Goal: Information Seeking & Learning: Learn about a topic

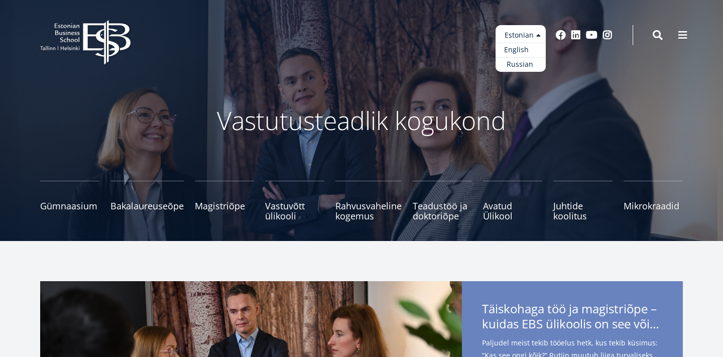
click at [511, 49] on link "English" at bounding box center [520, 50] width 50 height 15
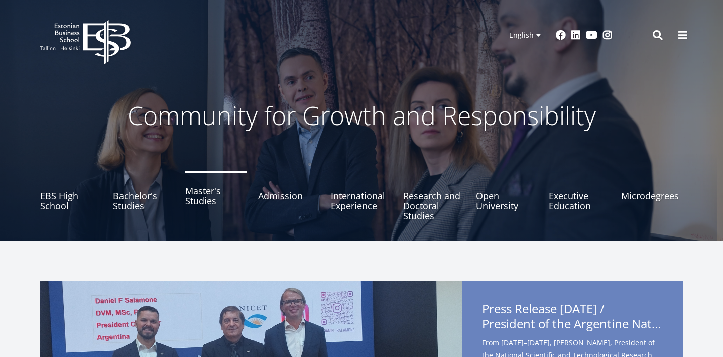
click at [200, 197] on link "Master's Studies" at bounding box center [216, 196] width 62 height 50
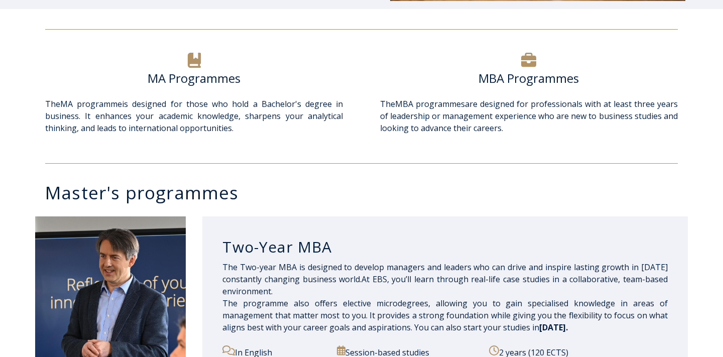
scroll to position [516, 0]
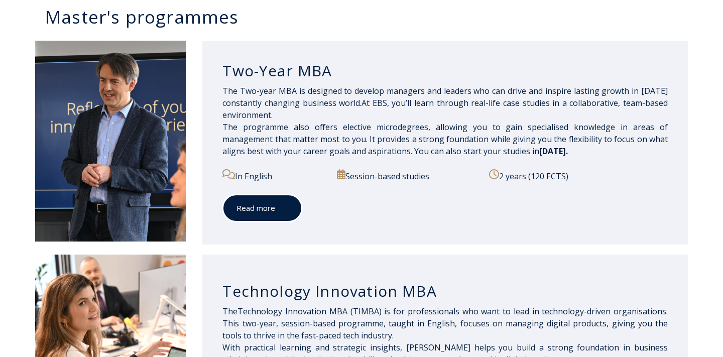
click at [285, 207] on icon at bounding box center [285, 208] width 4 height 7
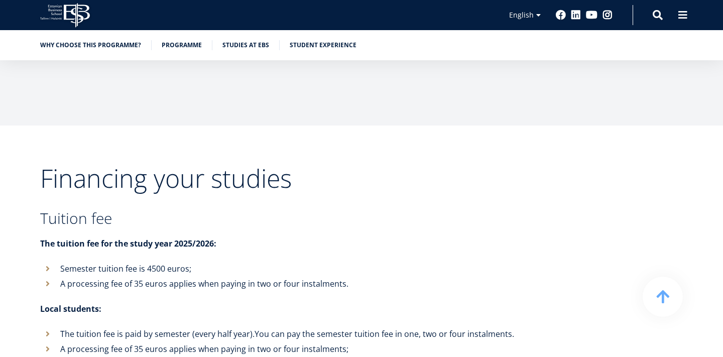
scroll to position [3697, 0]
click at [219, 235] on p "The tuition fee for the study year 2025/2026:" at bounding box center [278, 242] width 477 height 15
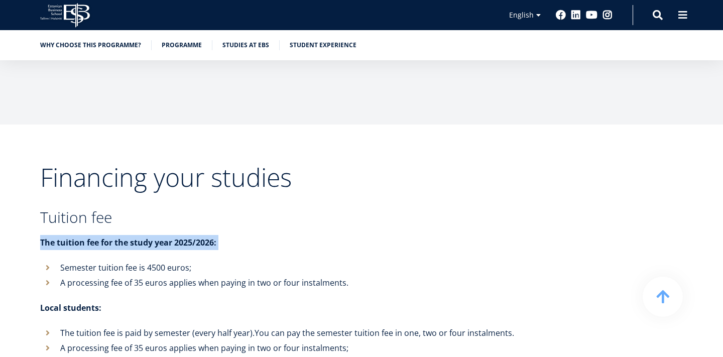
click at [166, 275] on li "A processing fee of 35 euros applies when paying in two or four instalments." at bounding box center [278, 282] width 477 height 15
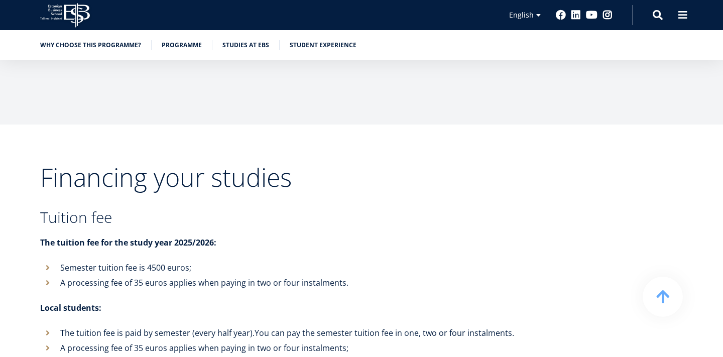
click at [166, 275] on li "A processing fee of 35 euros applies when paying in two or four instalments." at bounding box center [278, 282] width 477 height 15
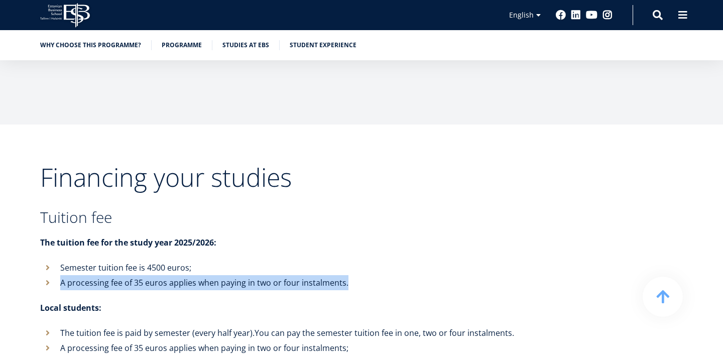
click at [166, 275] on li "A processing fee of 35 euros applies when paying in two or four instalments." at bounding box center [278, 282] width 477 height 15
click at [171, 260] on li "Semester tuition fee is 4500 euros;" at bounding box center [278, 267] width 477 height 15
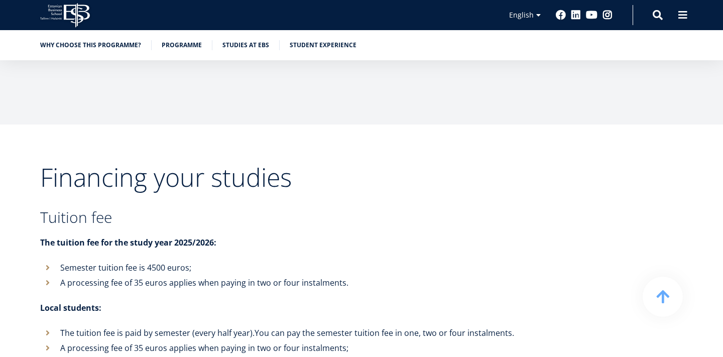
click at [171, 260] on li "Semester tuition fee is 4500 euros;" at bounding box center [278, 267] width 477 height 15
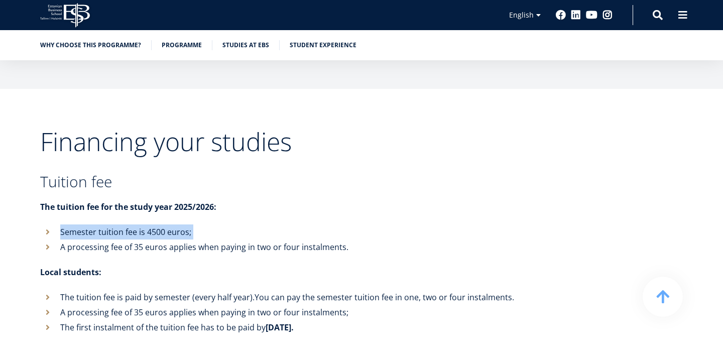
scroll to position [3735, 0]
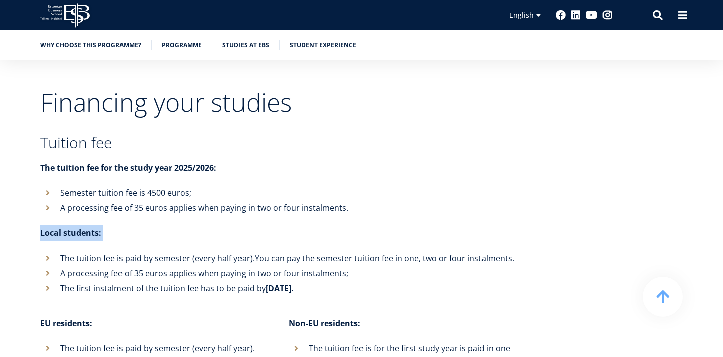
scroll to position [3772, 0]
click at [228, 250] on li "The tuition fee is paid by semester (every half year). You can pay the semester…" at bounding box center [278, 257] width 477 height 15
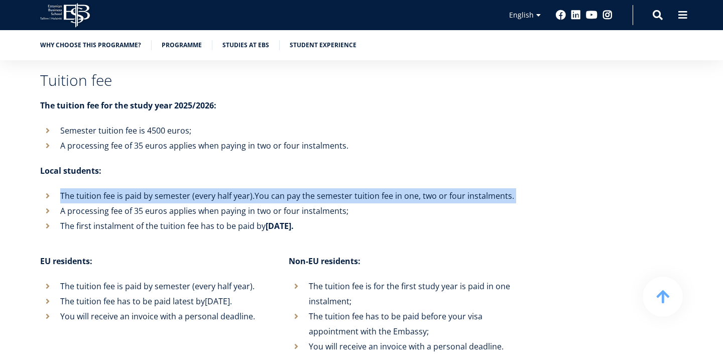
scroll to position [3839, 0]
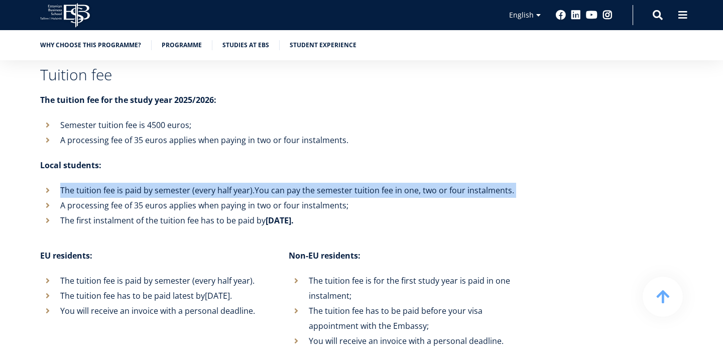
click at [214, 273] on li "The tuition fee is paid by semester (every half year)." at bounding box center [154, 280] width 228 height 15
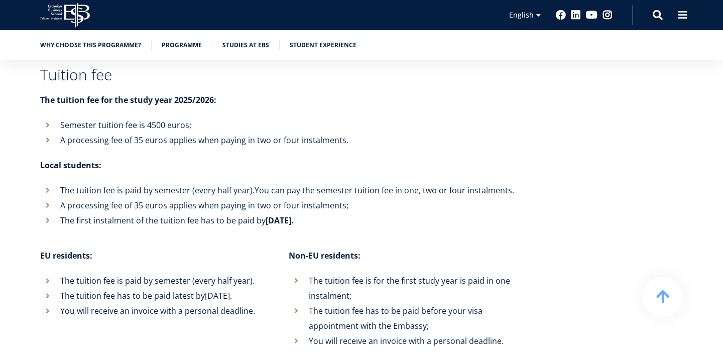
click at [214, 273] on li "The tuition fee is paid by semester (every half year)." at bounding box center [154, 280] width 228 height 15
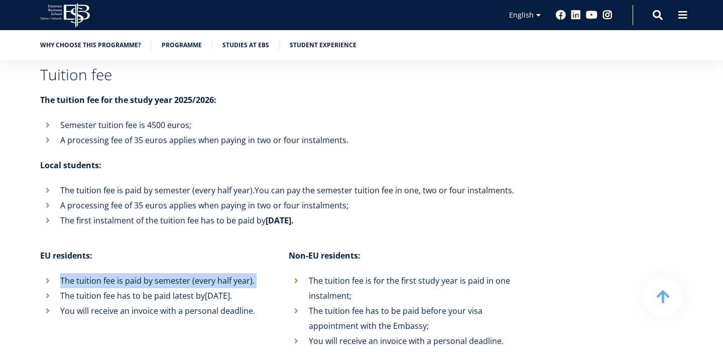
click at [210, 290] on b "[DATE]." at bounding box center [218, 295] width 27 height 11
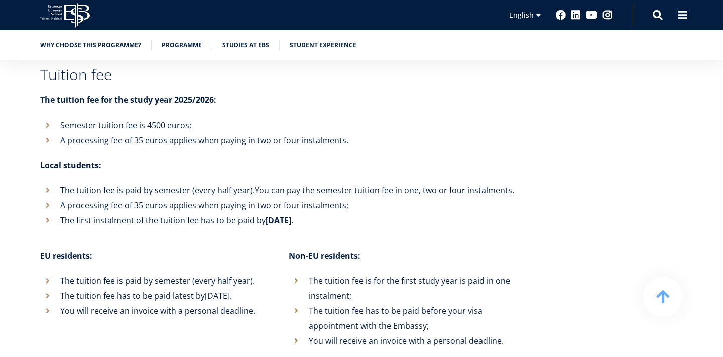
click at [210, 290] on b "[DATE]." at bounding box center [218, 295] width 27 height 11
click at [205, 303] on li "You will receive an invoice with a personal deadline." at bounding box center [154, 310] width 228 height 15
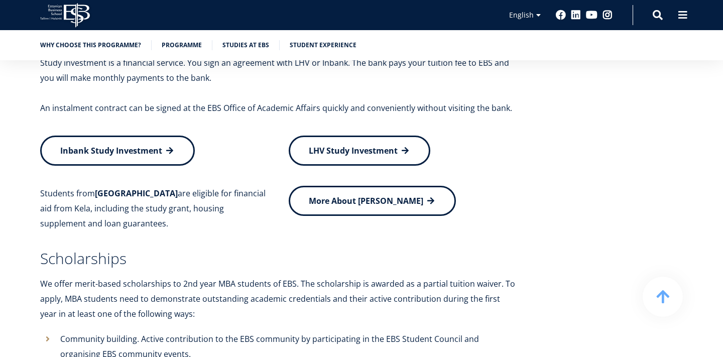
scroll to position [4239, 0]
click at [206, 275] on p "We offer merit-based scholarships to 2nd year MBA students of EBS. The scholars…" at bounding box center [278, 297] width 477 height 45
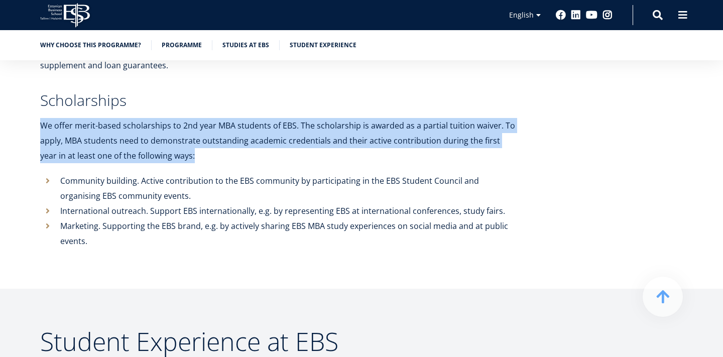
scroll to position [4338, 0]
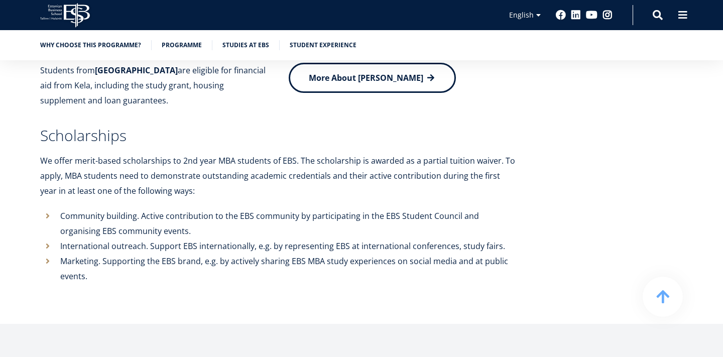
scroll to position [4335, 0]
